Goal: Transaction & Acquisition: Purchase product/service

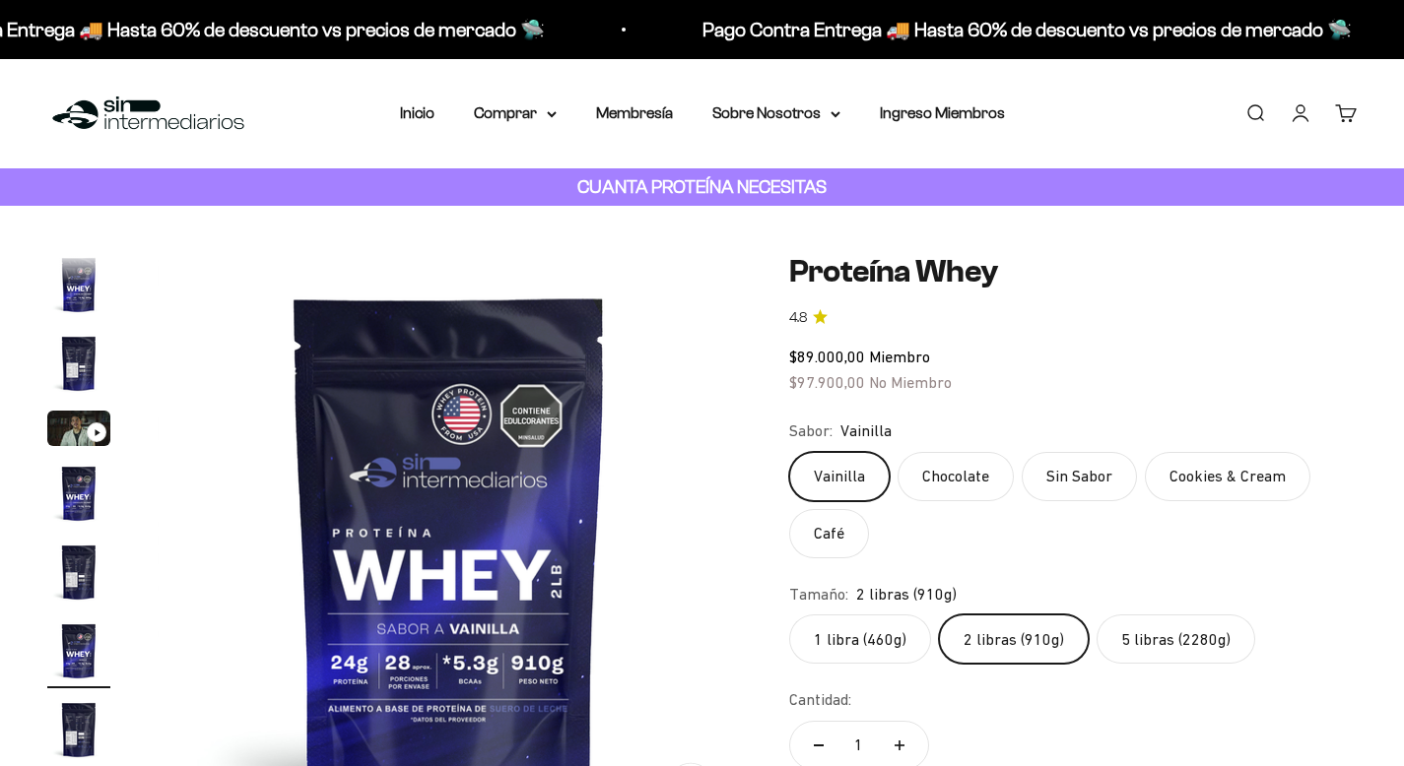
scroll to position [36, 0]
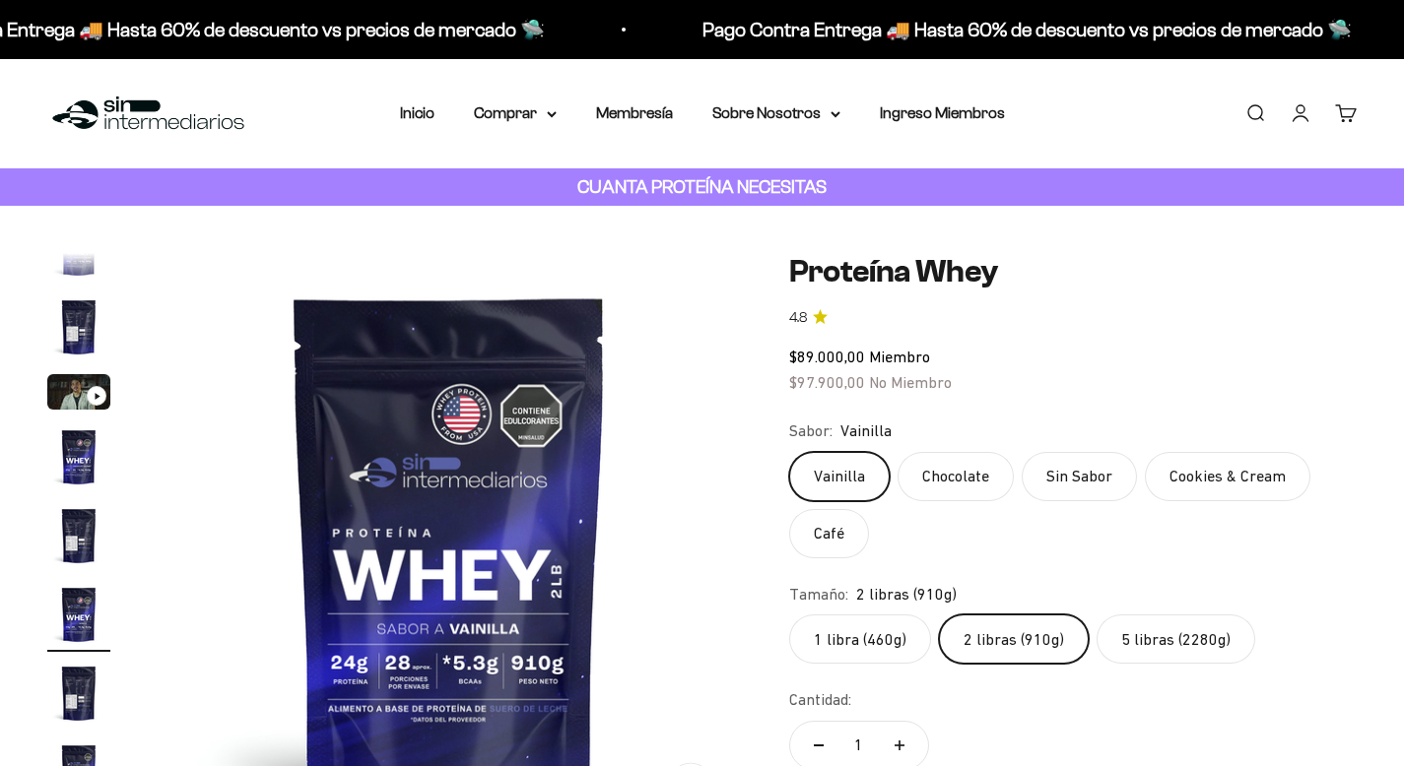
click at [1160, 637] on label "5 libras (2280g)" at bounding box center [1175, 639] width 159 height 49
click at [789, 615] on input "5 libras (2280g)" at bounding box center [788, 614] width 1 height 1
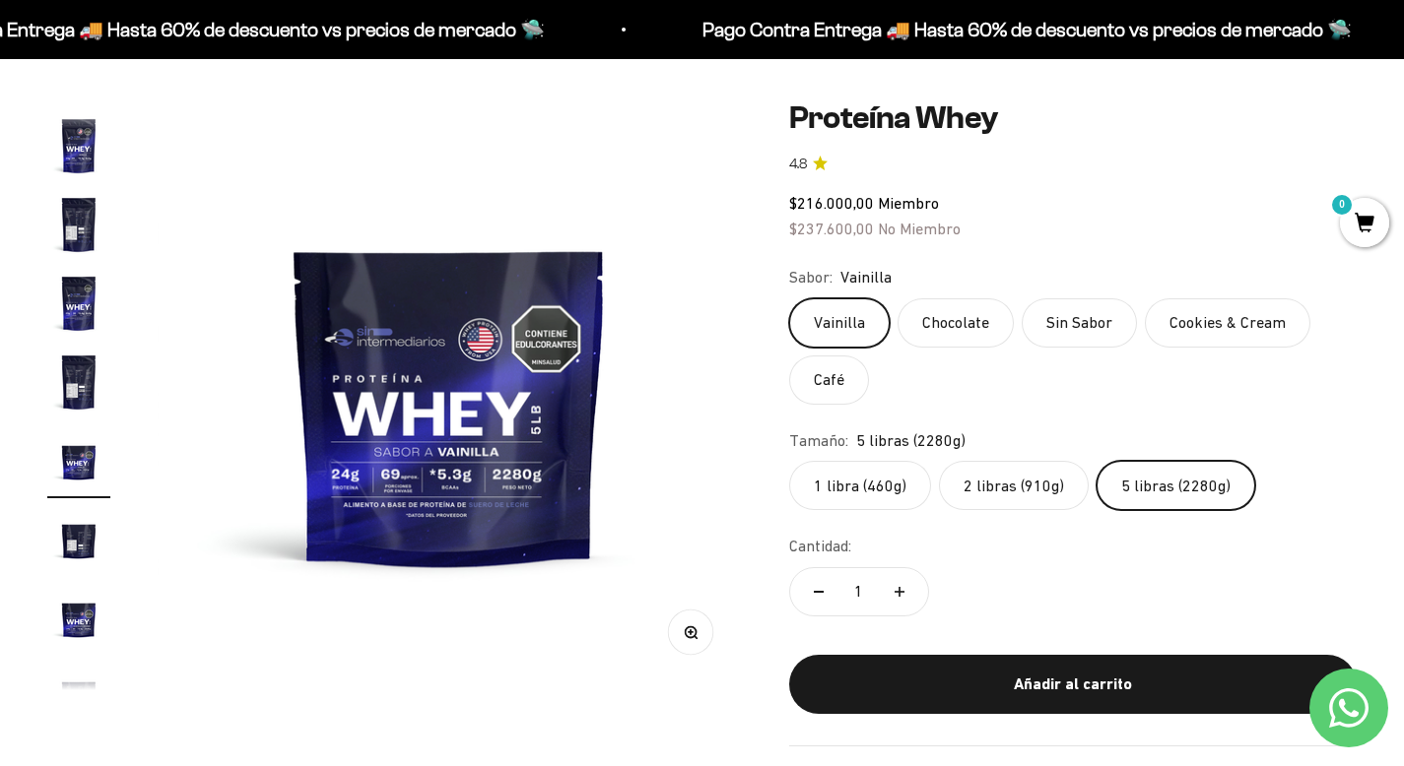
click at [956, 330] on label "Chocolate" at bounding box center [955, 322] width 116 height 49
click at [789, 298] on input "Chocolate" at bounding box center [788, 298] width 1 height 1
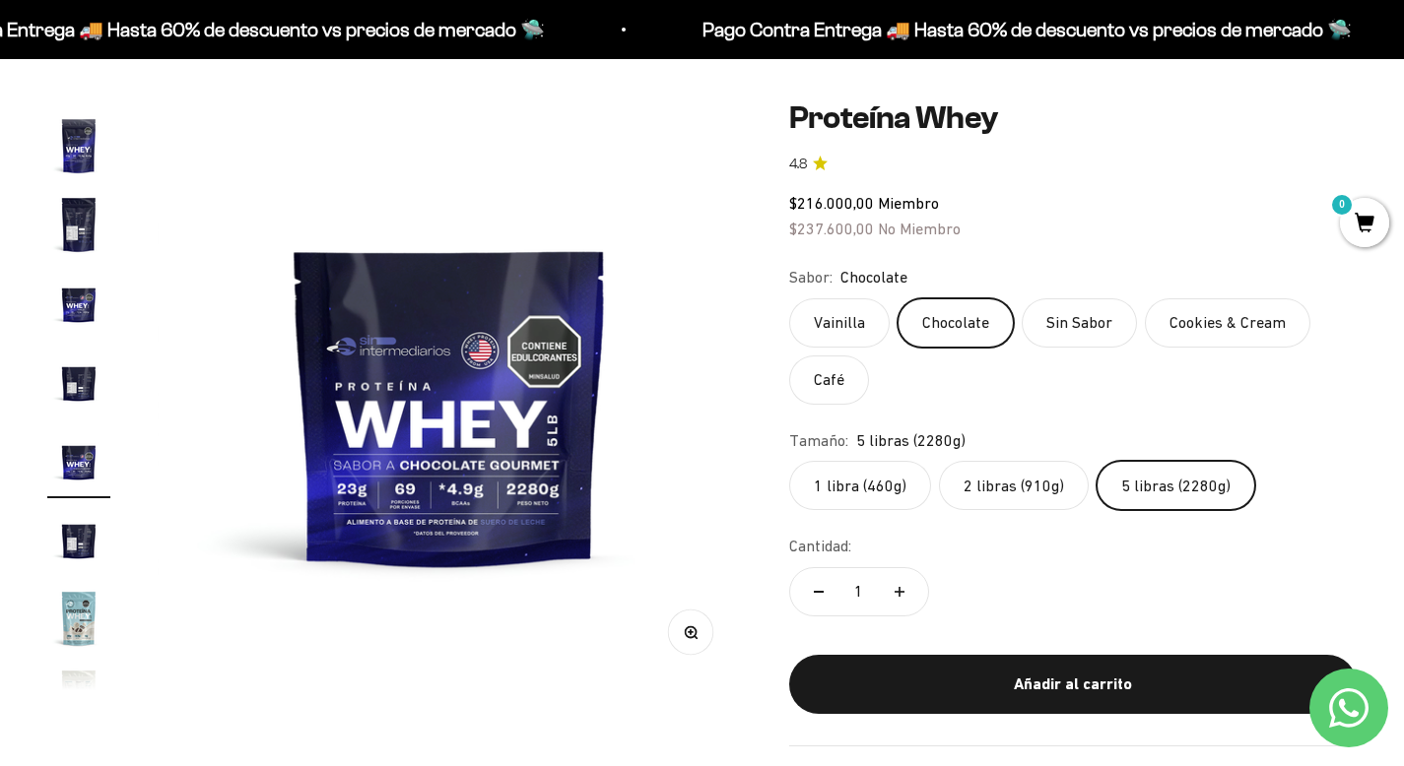
click at [830, 327] on label "Vainilla" at bounding box center [839, 322] width 100 height 49
click at [789, 298] on input "Vainilla" at bounding box center [788, 298] width 1 height 1
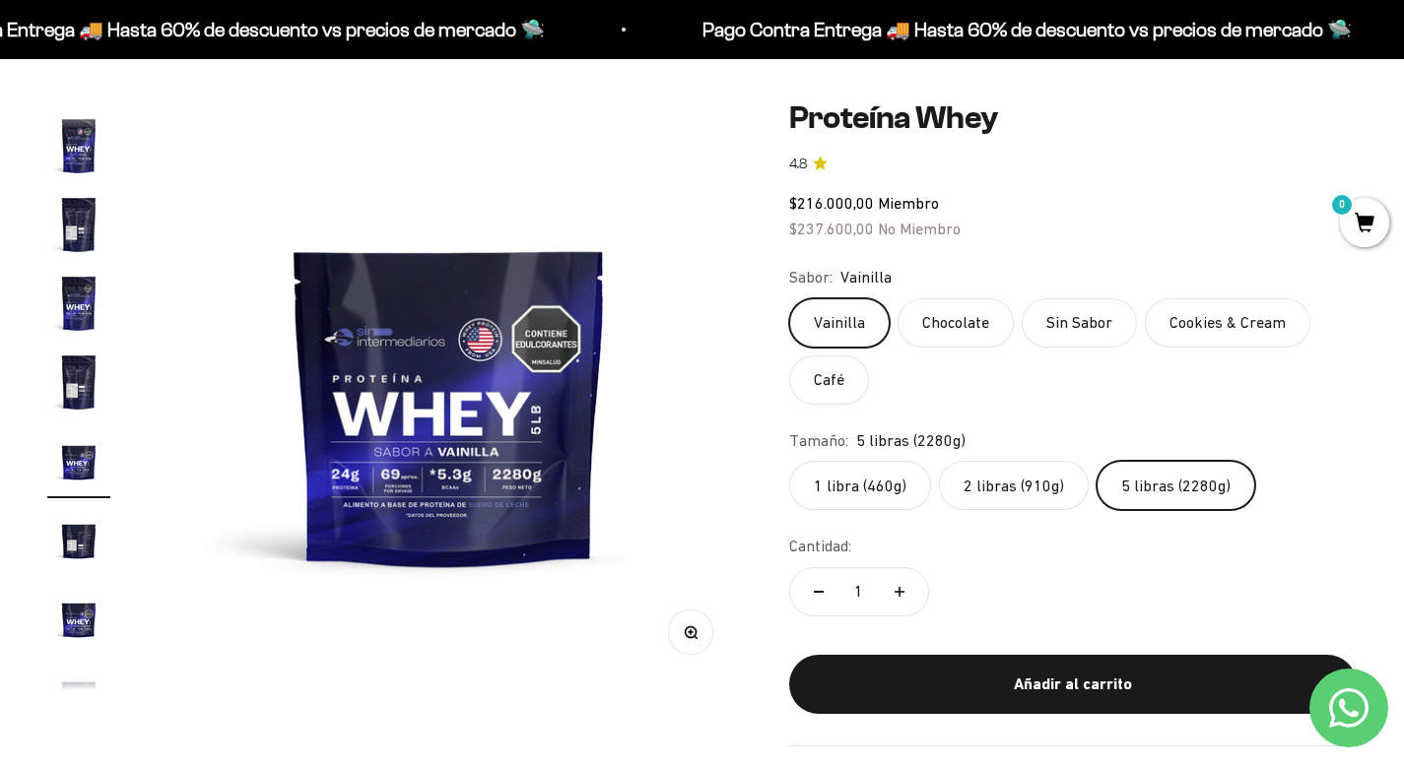
click at [1209, 334] on label "Cookies & Cream" at bounding box center [1227, 322] width 165 height 49
click at [789, 298] on input "Cookies & Cream" at bounding box center [788, 298] width 1 height 1
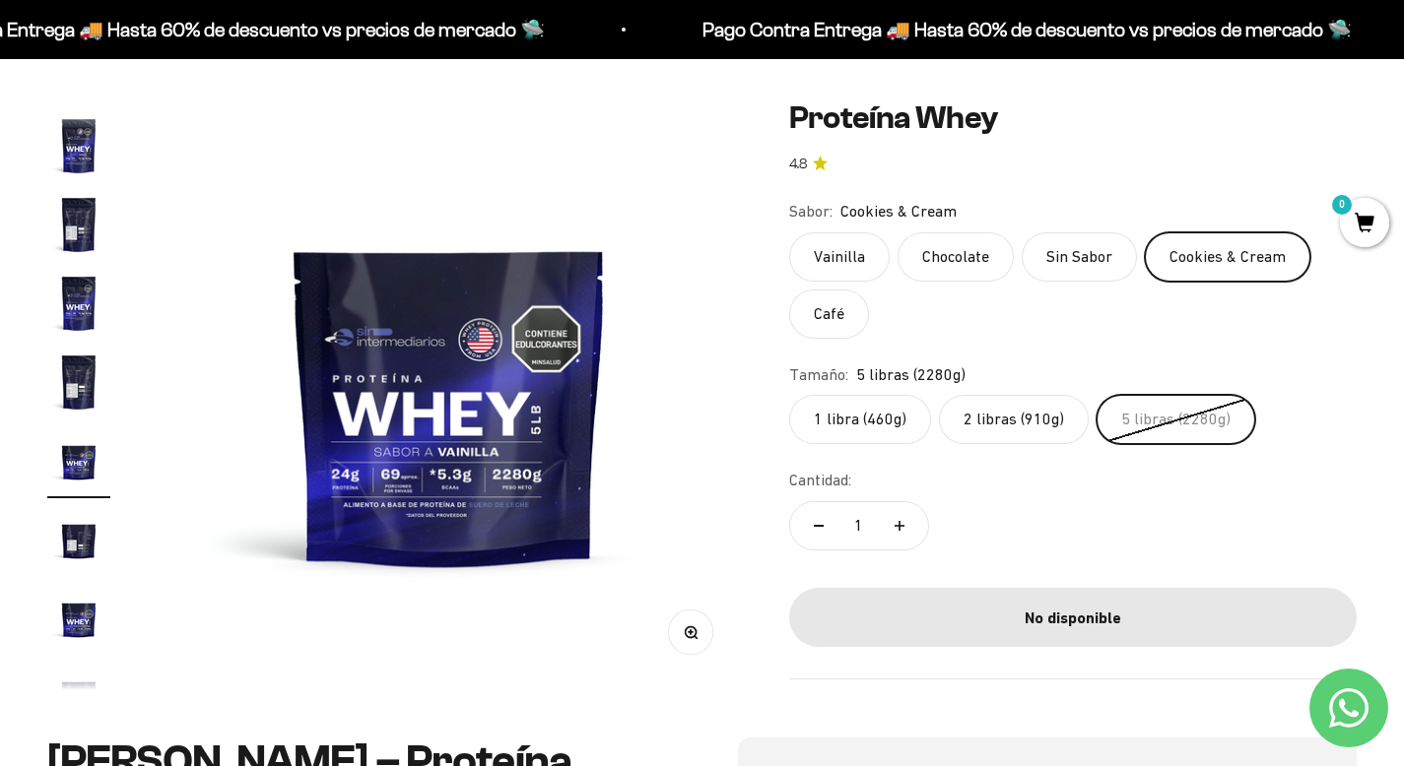
click at [822, 316] on label "Café" at bounding box center [829, 314] width 80 height 49
click at [789, 232] on input "Café" at bounding box center [788, 231] width 1 height 1
click at [1068, 248] on label "Sin Sabor" at bounding box center [1079, 256] width 115 height 49
click at [789, 232] on input "Sin Sabor" at bounding box center [788, 231] width 1 height 1
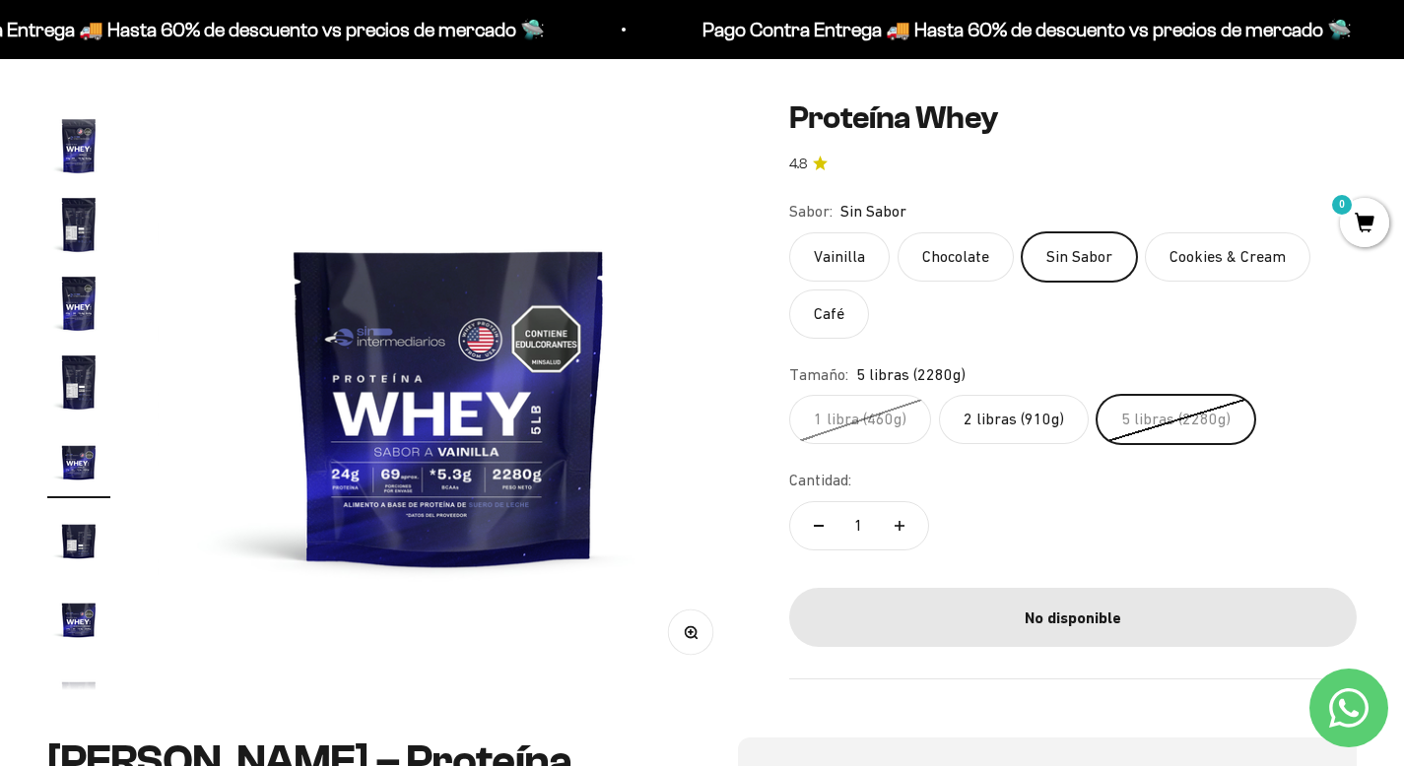
click at [949, 260] on label "Chocolate" at bounding box center [955, 256] width 116 height 49
click at [789, 232] on input "Chocolate" at bounding box center [788, 231] width 1 height 1
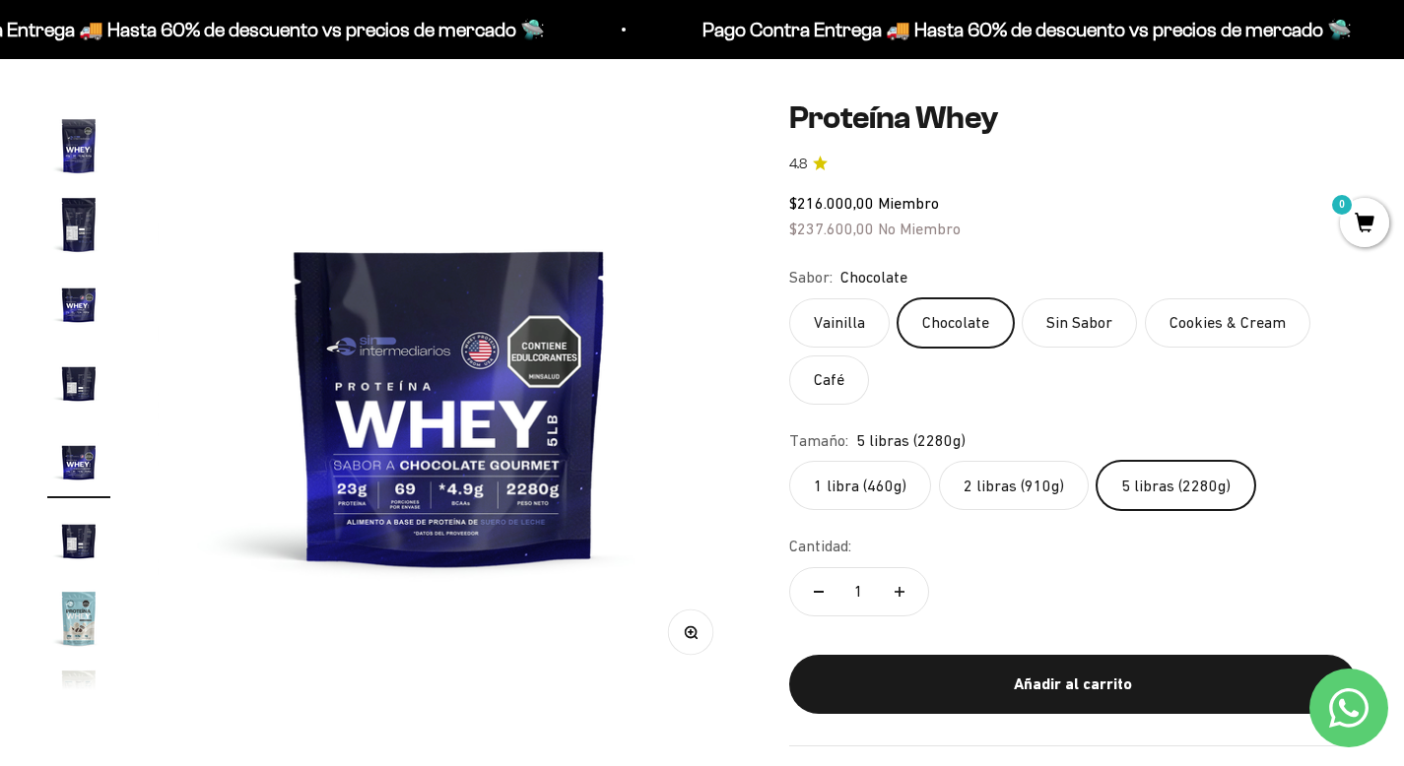
click at [828, 314] on label "Vainilla" at bounding box center [839, 322] width 100 height 49
click at [789, 298] on input "Vainilla" at bounding box center [788, 298] width 1 height 1
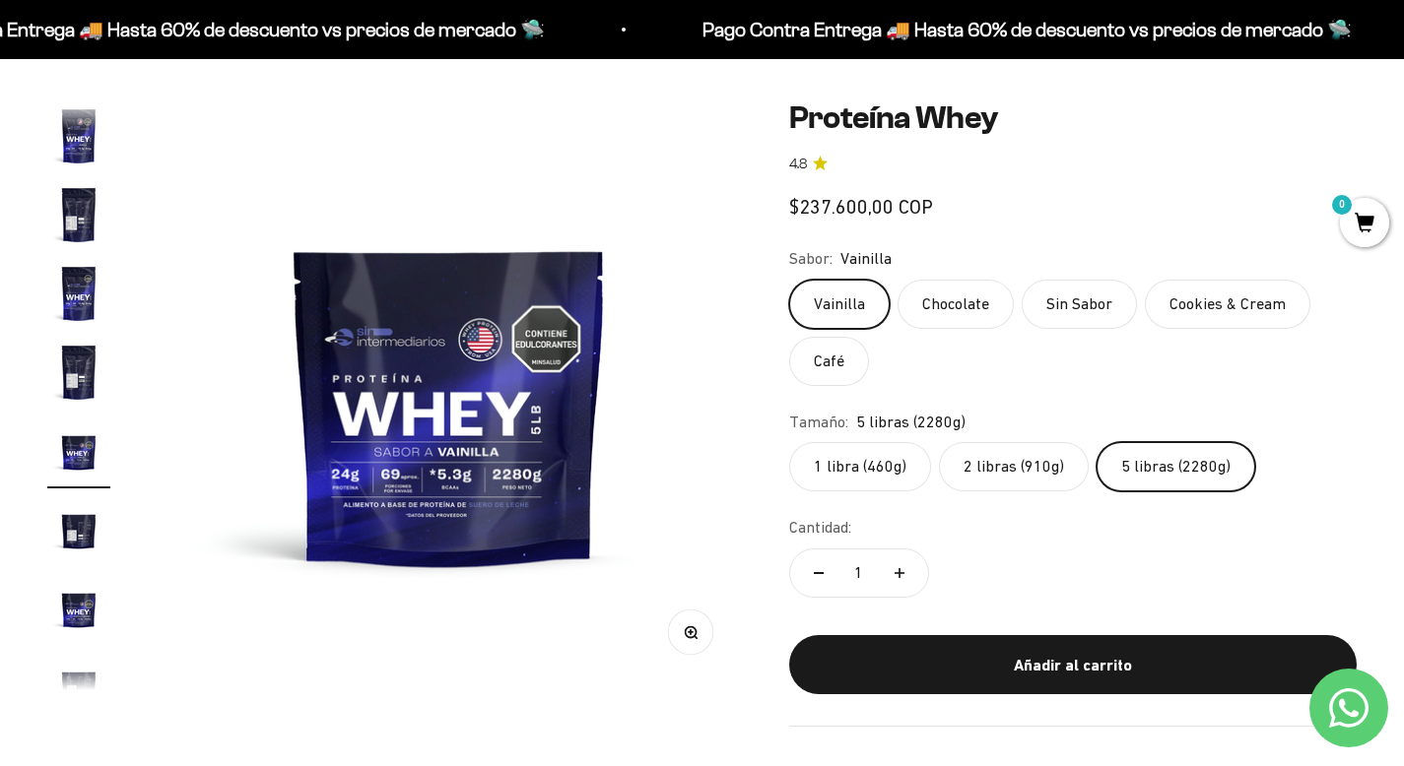
scroll to position [352, 0]
